Goal: Task Accomplishment & Management: Manage account settings

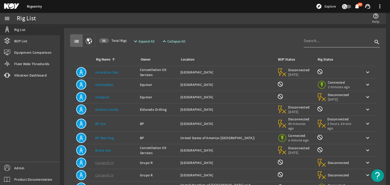
click at [307, 40] on input at bounding box center [338, 41] width 69 height 6
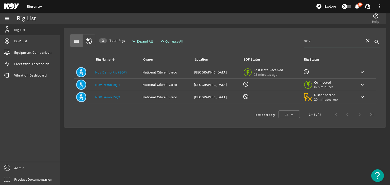
type input "nov"
click at [103, 87] on td "Rig Name: NOV Demo Rig 1" at bounding box center [116, 85] width 47 height 12
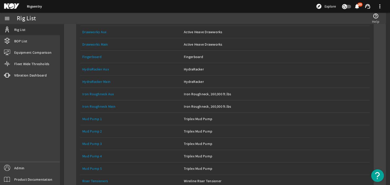
scroll to position [203, 0]
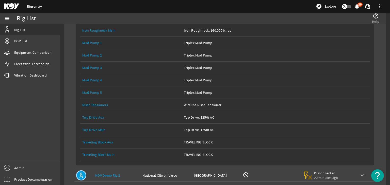
click at [95, 128] on link "Top Drive Main" at bounding box center [93, 130] width 23 height 5
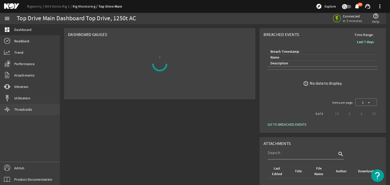
click at [28, 111] on span "Thresholds" at bounding box center [23, 109] width 18 height 5
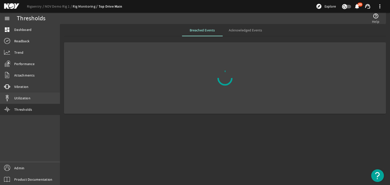
click at [28, 101] on link "Utilization" at bounding box center [30, 98] width 60 height 11
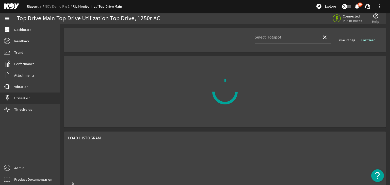
click at [38, 6] on link "Rigsentry" at bounding box center [36, 6] width 18 height 5
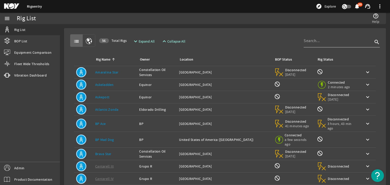
click at [317, 39] on input at bounding box center [338, 41] width 69 height 6
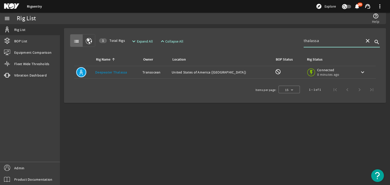
type input "thalassa"
click at [113, 75] on td "Rig Name: [PERSON_NAME]" at bounding box center [116, 72] width 47 height 12
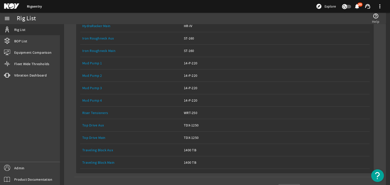
scroll to position [178, 0]
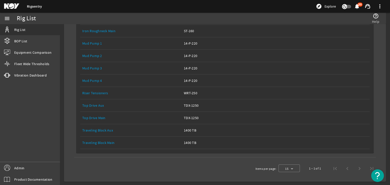
click at [96, 121] on link "Equipment Name: Top Drive Main" at bounding box center [130, 118] width 97 height 12
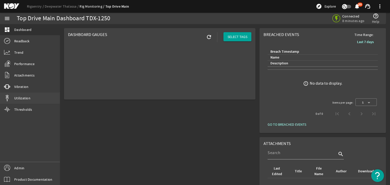
click at [29, 100] on span "Utilization" at bounding box center [22, 98] width 16 height 5
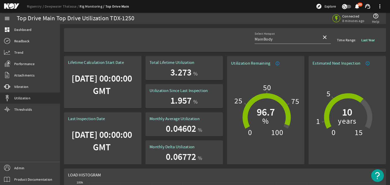
drag, startPoint x: 65, startPoint y: 5, endPoint x: 210, endPoint y: 12, distance: 145.4
click at [210, 12] on div "Rigsentry Deepwater Thalassa Rig Monitoring Top Drive Main explore Explore noti…" at bounding box center [195, 6] width 390 height 13
drag, startPoint x: 37, startPoint y: 144, endPoint x: 41, endPoint y: 154, distance: 9.9
drag, startPoint x: 41, startPoint y: 154, endPoint x: 5, endPoint y: 149, distance: 35.8
click at [5, 149] on div "menu dashboard Dashboard Readback Trend Performance Attachments vibration Vibra…" at bounding box center [30, 99] width 60 height 173
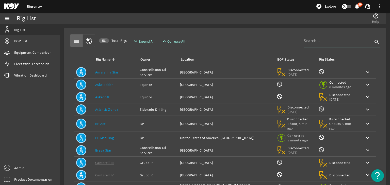
click at [323, 39] on input at bounding box center [338, 41] width 69 height 6
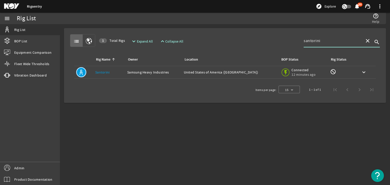
type input "santorini"
drag, startPoint x: 115, startPoint y: 74, endPoint x: 112, endPoint y: 73, distance: 3.3
click at [114, 74] on div "Rig Name: Santorini" at bounding box center [109, 72] width 28 height 5
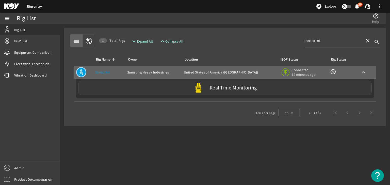
click at [134, 94] on div "Real Time Monitoring" at bounding box center [224, 88] width 293 height 15
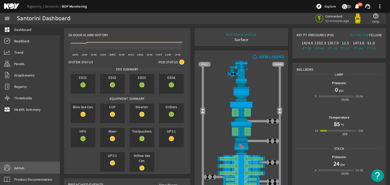
click at [30, 168] on link "Admin" at bounding box center [30, 167] width 60 height 11
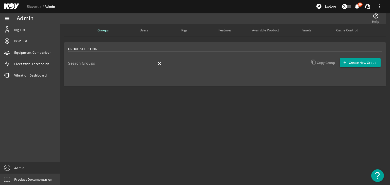
click at [96, 66] on input "Search Groups" at bounding box center [110, 65] width 84 height 6
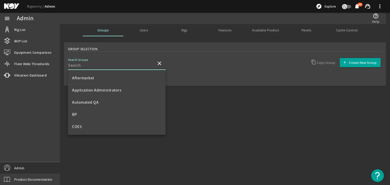
click at [158, 29] on div "Users" at bounding box center [143, 30] width 41 height 12
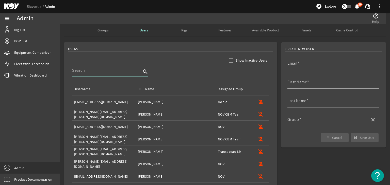
click at [116, 73] on input at bounding box center [106, 71] width 69 height 6
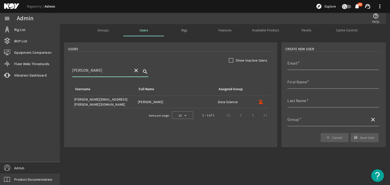
type input "monika"
drag, startPoint x: 107, startPoint y: 33, endPoint x: 109, endPoint y: 35, distance: 2.9
click at [107, 32] on span "Groups" at bounding box center [102, 30] width 11 height 12
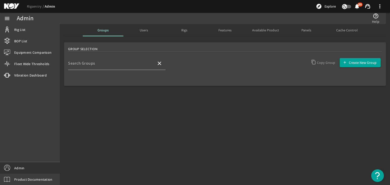
click at [102, 48] on div "Group Selection" at bounding box center [225, 48] width 314 height 5
click at [101, 62] on div "Search Groups" at bounding box center [110, 63] width 84 height 13
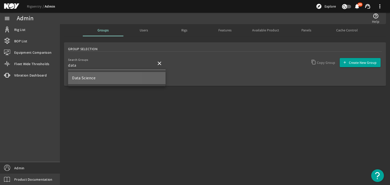
click at [89, 78] on span "Data Science" at bounding box center [83, 78] width 23 height 5
type input "Data Science"
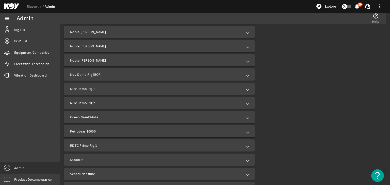
scroll to position [694, 0]
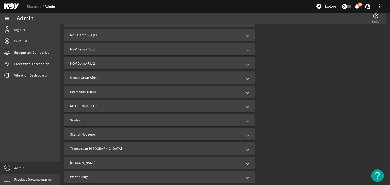
click at [119, 122] on mat-panel-title "Santorini" at bounding box center [156, 120] width 172 height 5
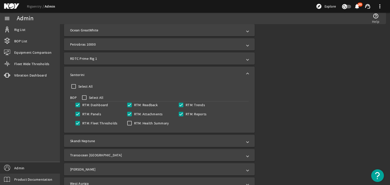
scroll to position [744, 0]
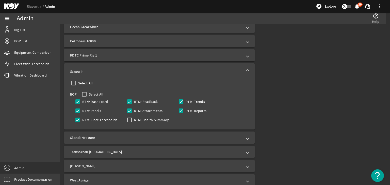
click at [133, 119] on label "RTM: Health Summary" at bounding box center [151, 120] width 36 height 5
click at [133, 119] on input "RTM: Health Summary" at bounding box center [129, 119] width 7 height 7
checkbox input "true"
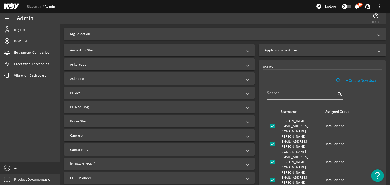
scroll to position [0, 0]
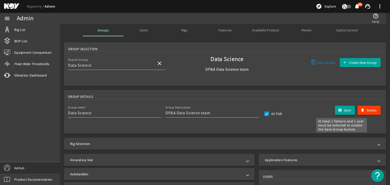
click at [344, 111] on span "Save" at bounding box center [347, 110] width 7 height 5
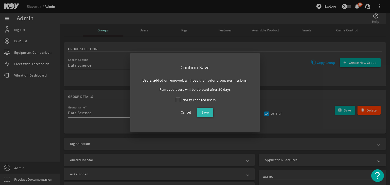
click at [210, 113] on span at bounding box center [205, 112] width 16 height 12
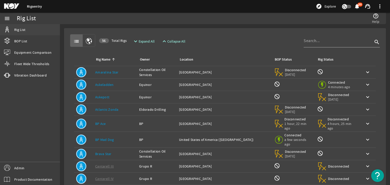
click at [25, 34] on link "Rig List" at bounding box center [30, 29] width 60 height 11
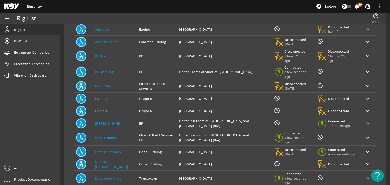
scroll to position [99, 0]
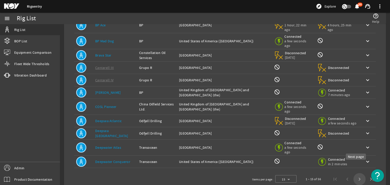
click at [355, 173] on span "Next page" at bounding box center [359, 179] width 12 height 12
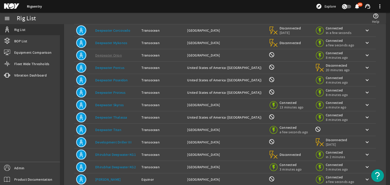
scroll to position [0, 0]
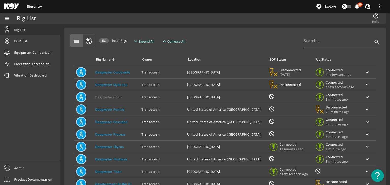
click at [105, 163] on td "Rig Name: [PERSON_NAME]" at bounding box center [116, 159] width 46 height 12
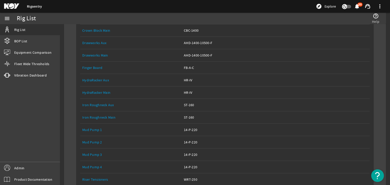
scroll to position [203, 0]
click at [97, 179] on link "Top Drive Main" at bounding box center [93, 179] width 23 height 5
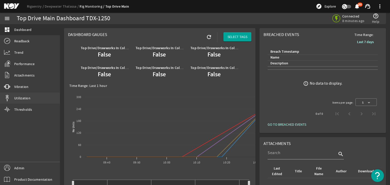
click at [24, 100] on span "Utilization" at bounding box center [22, 98] width 16 height 5
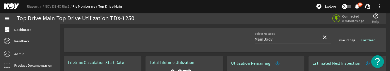
click at [167, 36] on div "Select Hotspot MainBody close Time Range: Last Year" at bounding box center [225, 40] width 314 height 24
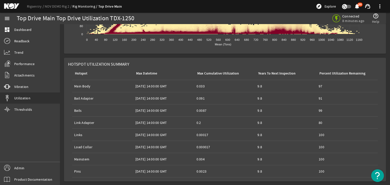
scroll to position [645, 0]
